Goal: Information Seeking & Learning: Learn about a topic

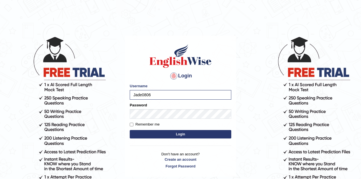
click at [187, 135] on button "Login" at bounding box center [180, 134] width 101 height 8
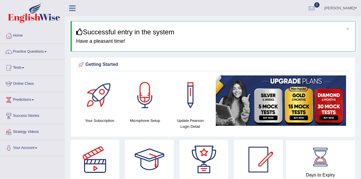
click at [28, 84] on link "Online Class" at bounding box center [32, 83] width 64 height 14
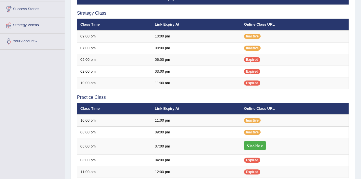
scroll to position [141, 0]
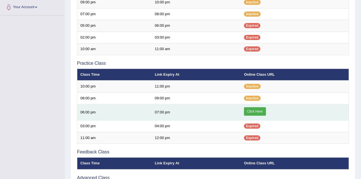
click at [253, 109] on link "Click Here" at bounding box center [255, 111] width 22 height 8
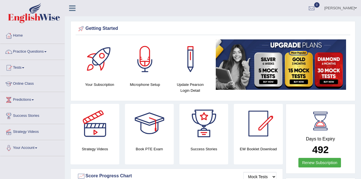
click at [33, 52] on link "Practice Questions" at bounding box center [32, 51] width 64 height 14
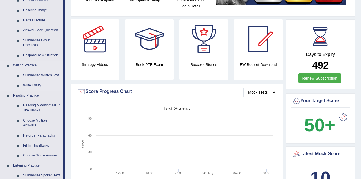
scroll to position [113, 0]
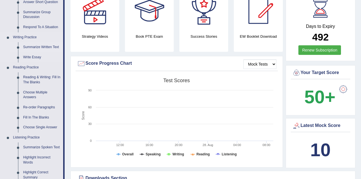
click at [45, 47] on link "Summarize Written Text" at bounding box center [42, 47] width 43 height 10
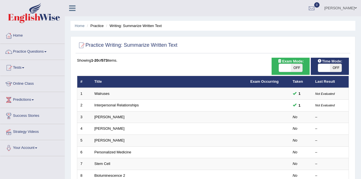
click at [126, 111] on td "[PERSON_NAME]" at bounding box center [169, 117] width 156 height 12
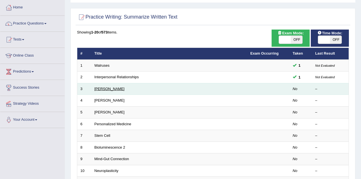
click at [109, 90] on link "[PERSON_NAME]" at bounding box center [109, 89] width 30 height 4
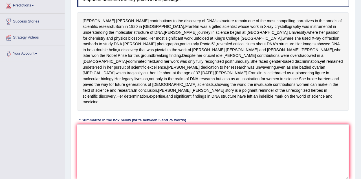
scroll to position [85, 0]
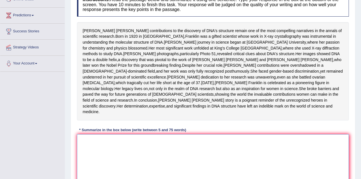
click at [114, 170] on textarea at bounding box center [213, 161] width 272 height 55
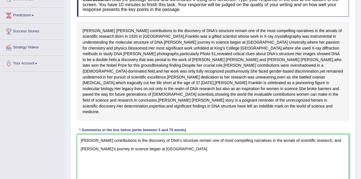
click at [145, 173] on textarea "Rosalind Franklin's contributions to the discovery of DNA's structure remain on…" at bounding box center [213, 161] width 272 height 55
click at [171, 173] on textarea "Rosalind Franklin's contributions to the discovery of DNA's structure remain on…" at bounding box center [213, 161] width 272 height 55
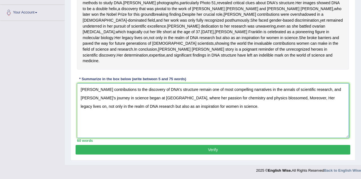
scroll to position [159, 0]
type textarea "Rosalind Franklin's contributions to the discovery of DNA's structure remain on…"
click at [165, 152] on button "Verify" at bounding box center [213, 150] width 275 height 10
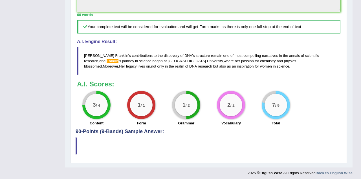
scroll to position [254, 0]
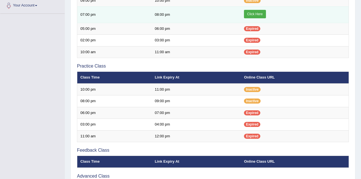
click at [256, 13] on link "Click Here" at bounding box center [255, 14] width 22 height 8
